Goal: Register for event/course

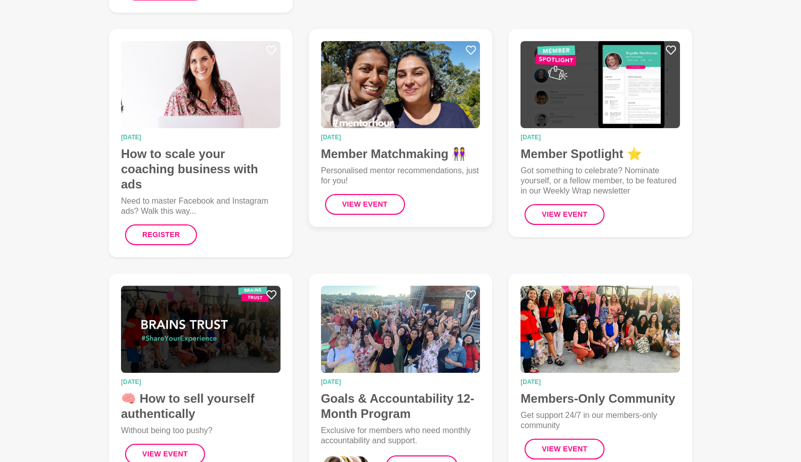
scroll to position [349, 0]
